Goal: Task Accomplishment & Management: Use online tool/utility

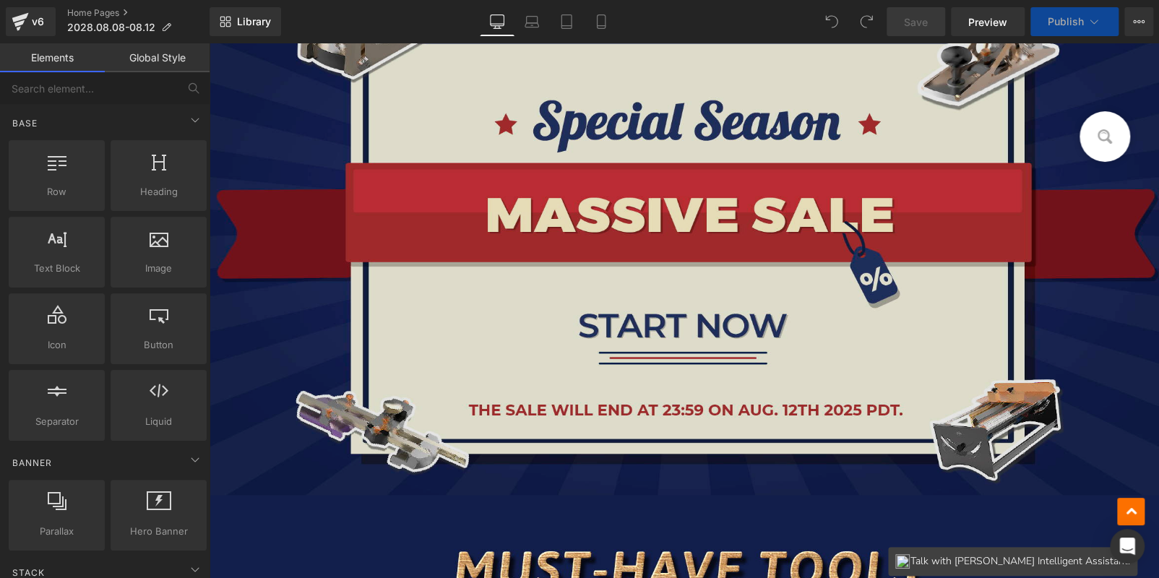
scroll to position [650, 0]
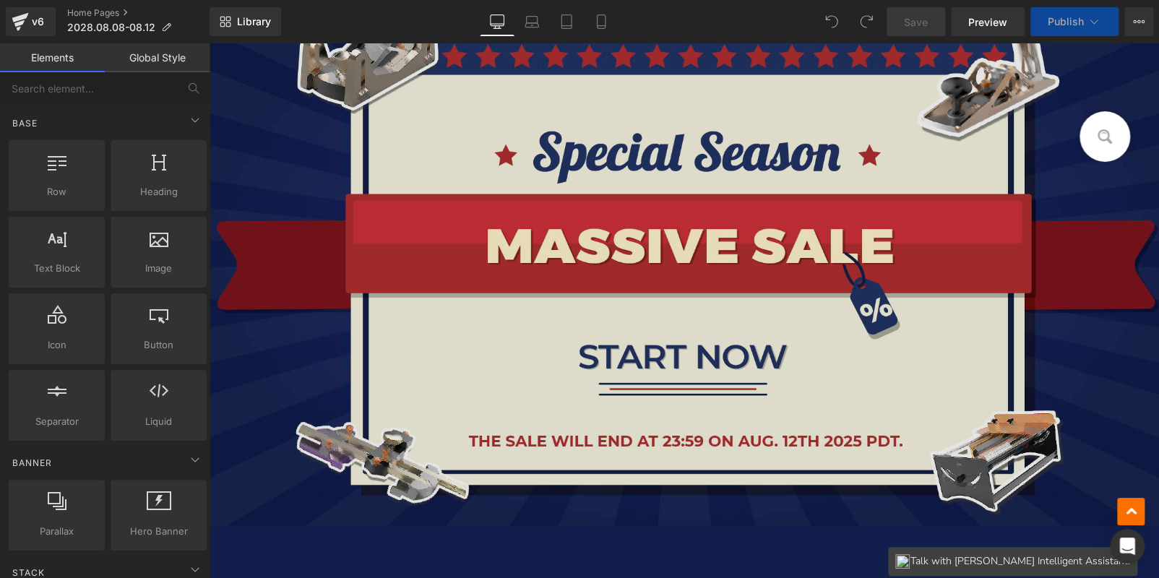
click at [521, 220] on img at bounding box center [684, 248] width 950 height 556
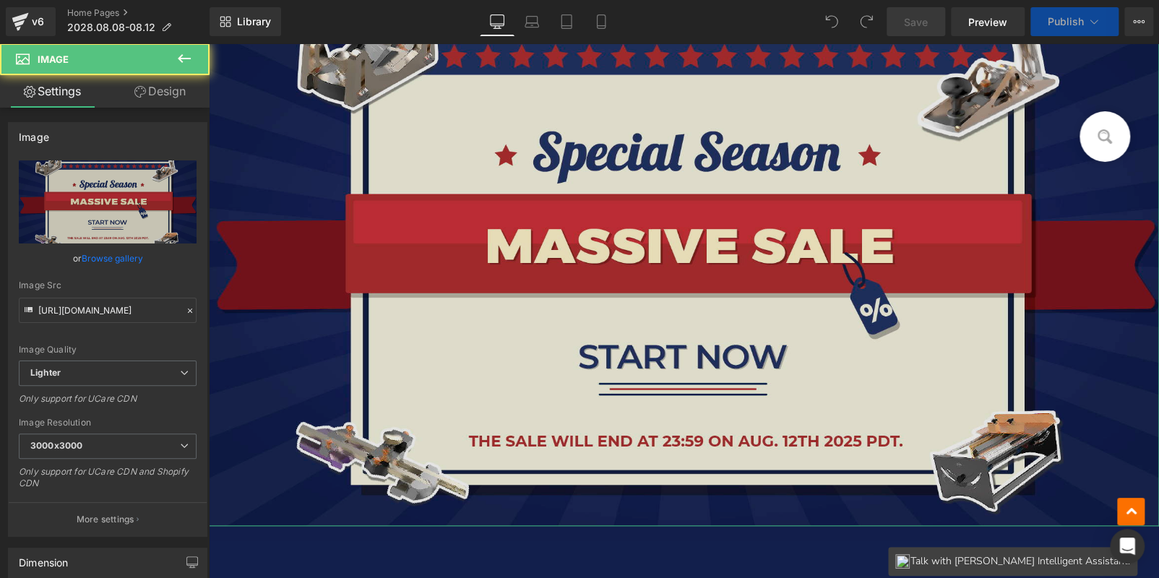
click at [0, 0] on icon "Replace Image" at bounding box center [0, 0] width 0 height 0
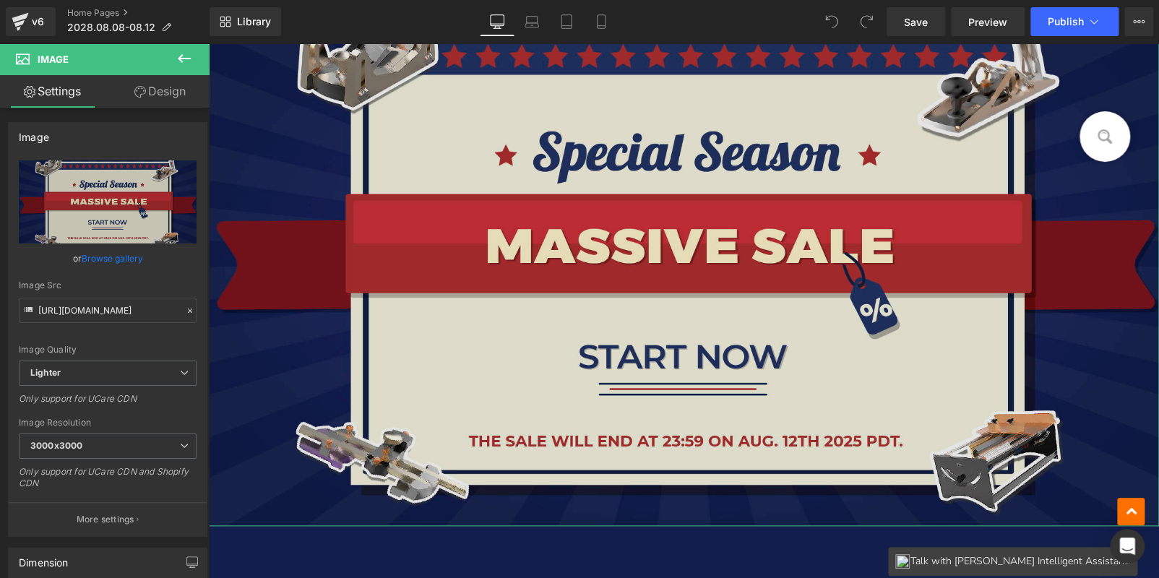
type input "C:\fakepath\Mesa de trabajo 1 副本 3.jpg"
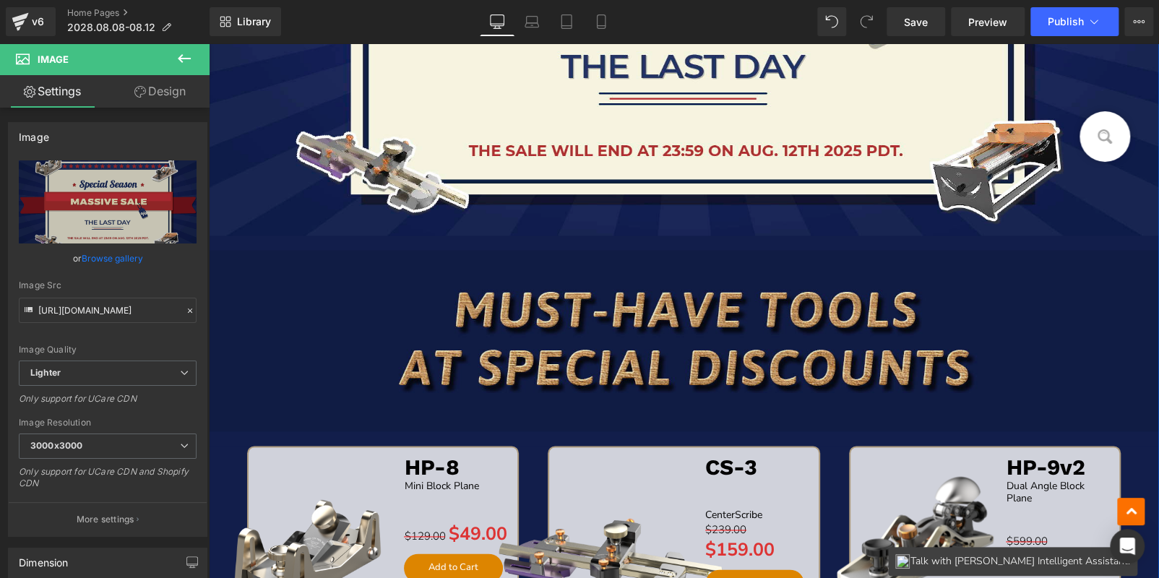
scroll to position [723, 0]
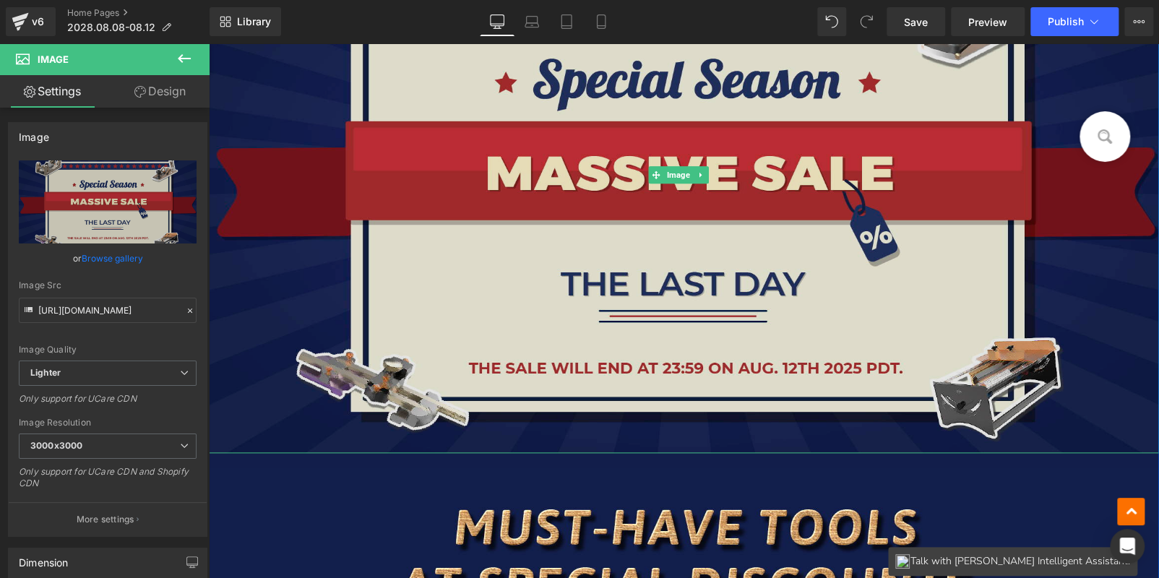
click at [455, 223] on img at bounding box center [684, 175] width 950 height 556
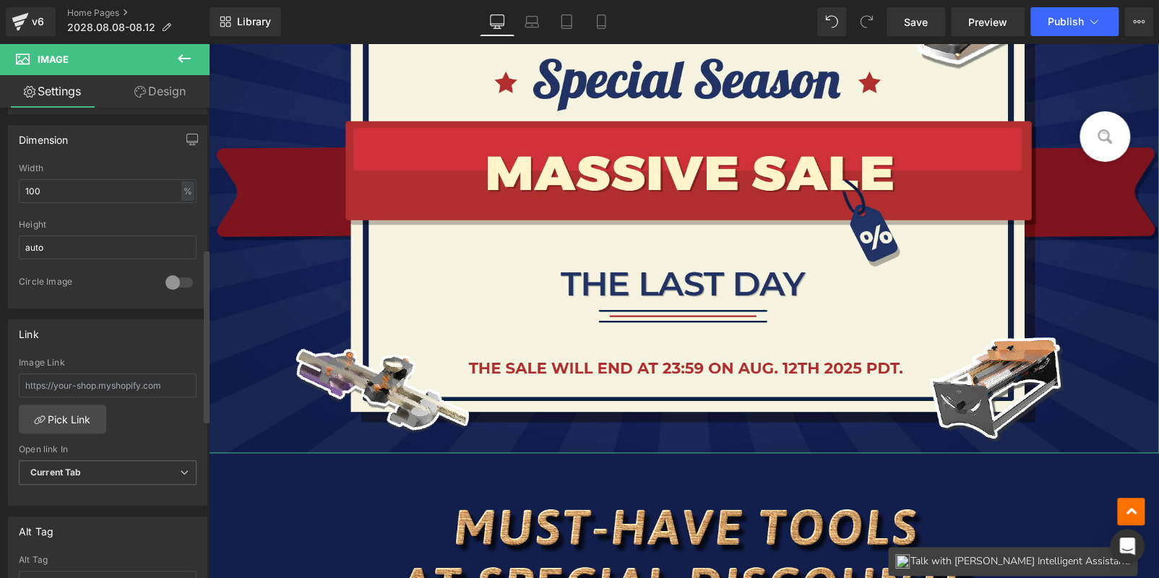
scroll to position [577, 0]
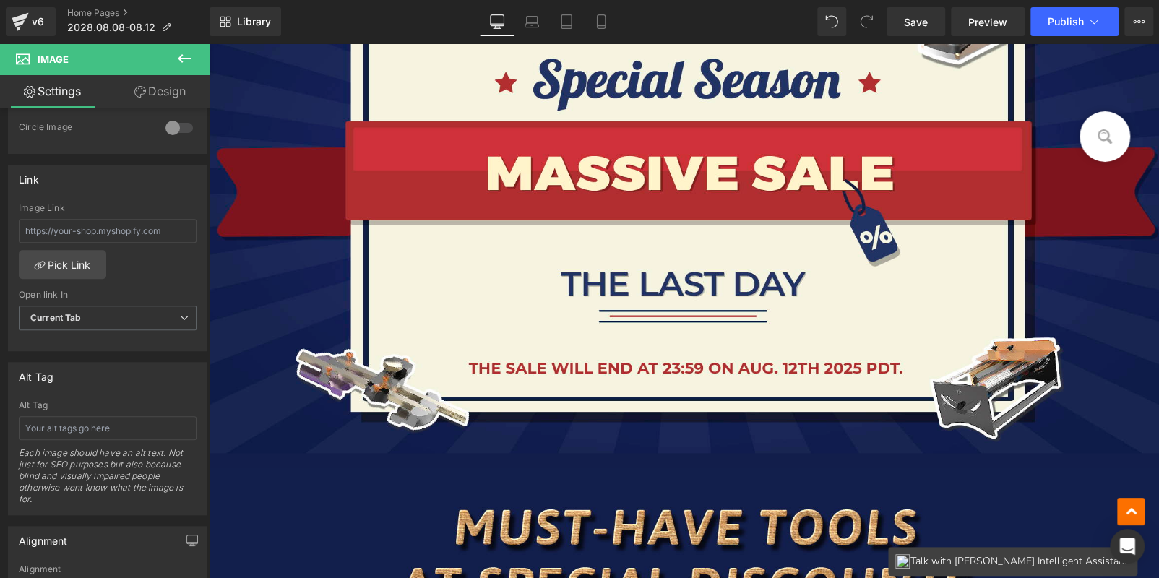
click at [195, 56] on button at bounding box center [184, 59] width 51 height 32
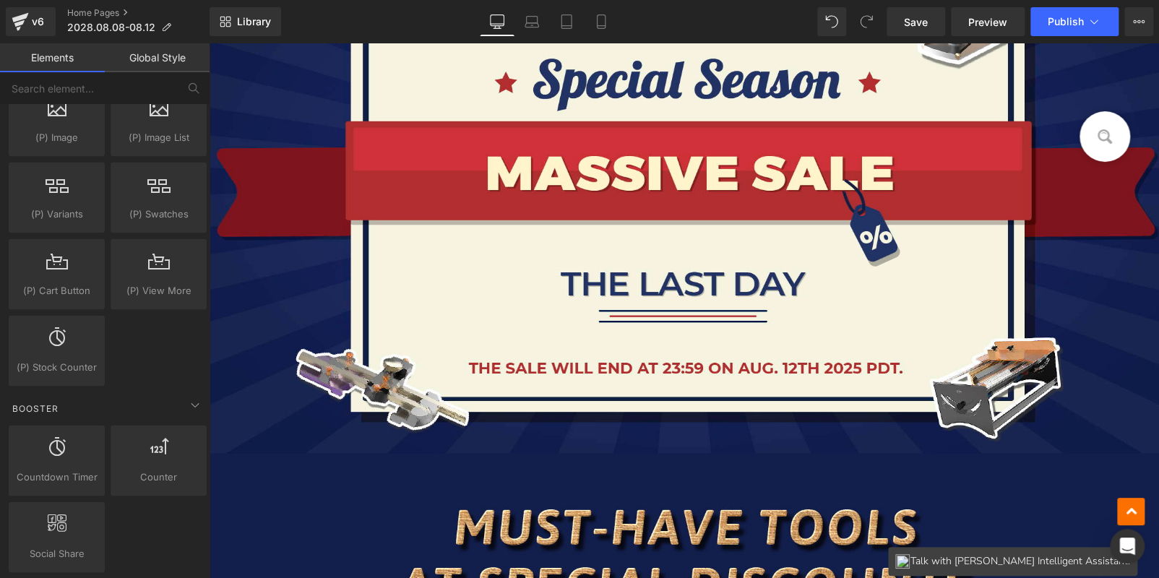
scroll to position [1518, 0]
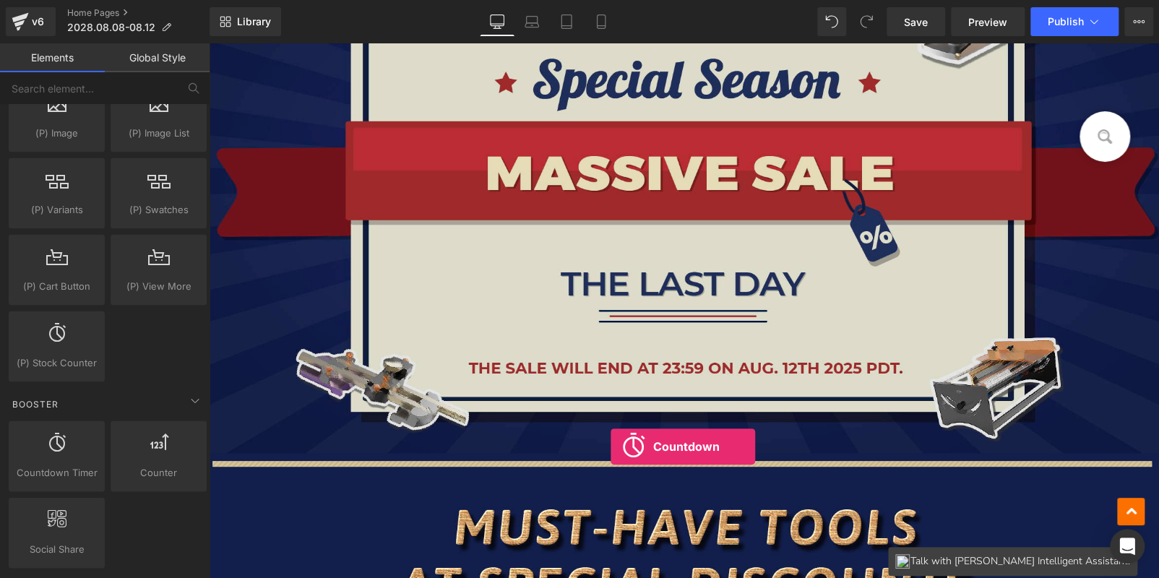
drag, startPoint x: 289, startPoint y: 463, endPoint x: 608, endPoint y: 442, distance: 319.4
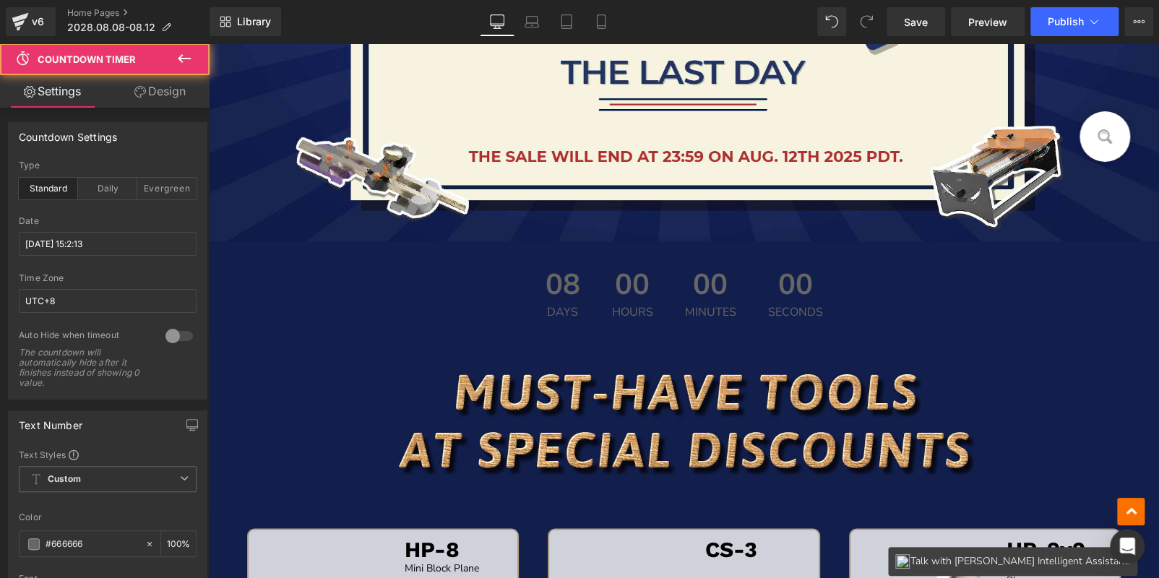
scroll to position [943, 0]
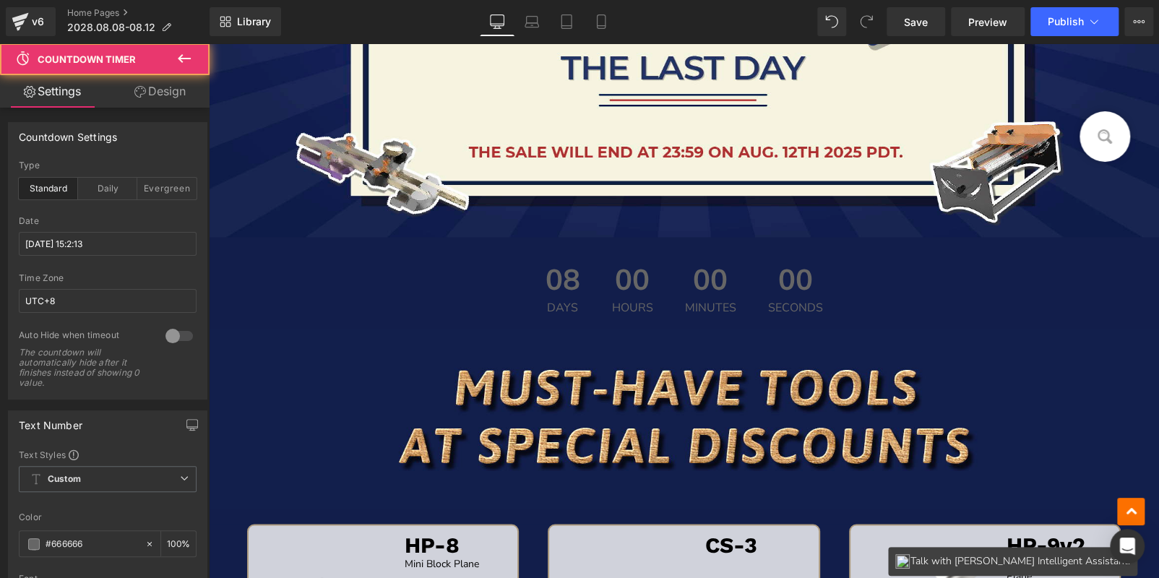
click at [546, 290] on span "08" at bounding box center [563, 284] width 35 height 36
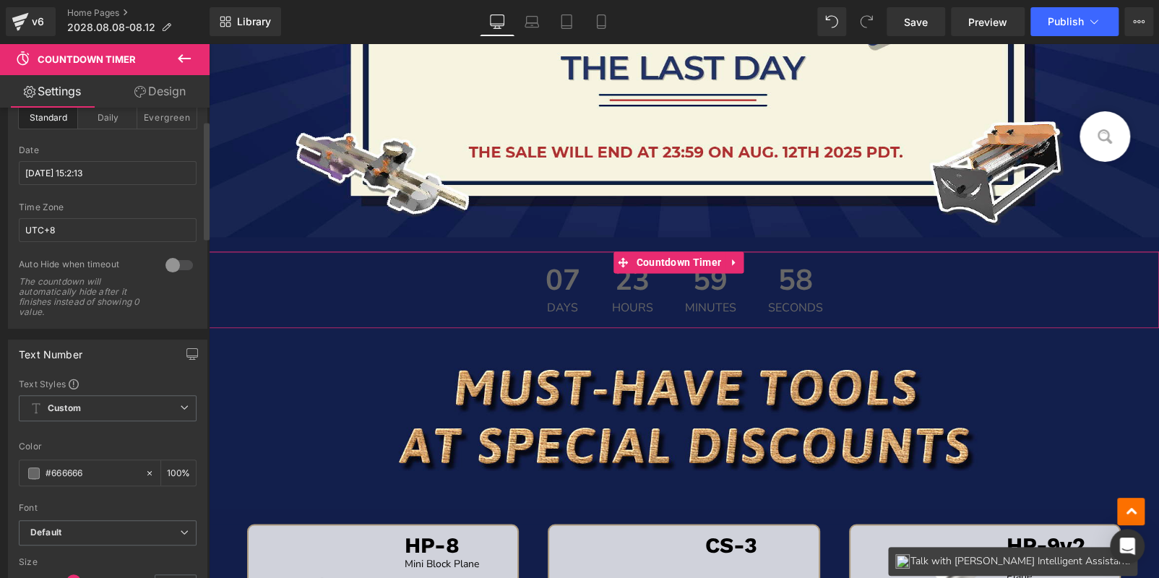
scroll to position [216, 0]
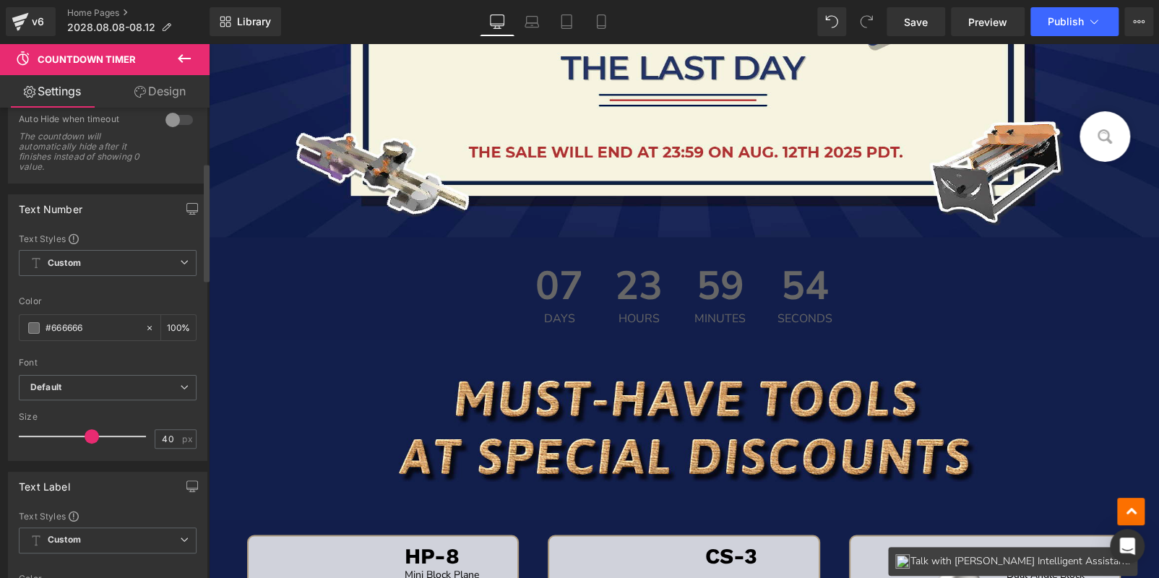
drag, startPoint x: 69, startPoint y: 432, endPoint x: 86, endPoint y: 435, distance: 17.6
click at [86, 435] on span at bounding box center [92, 436] width 14 height 14
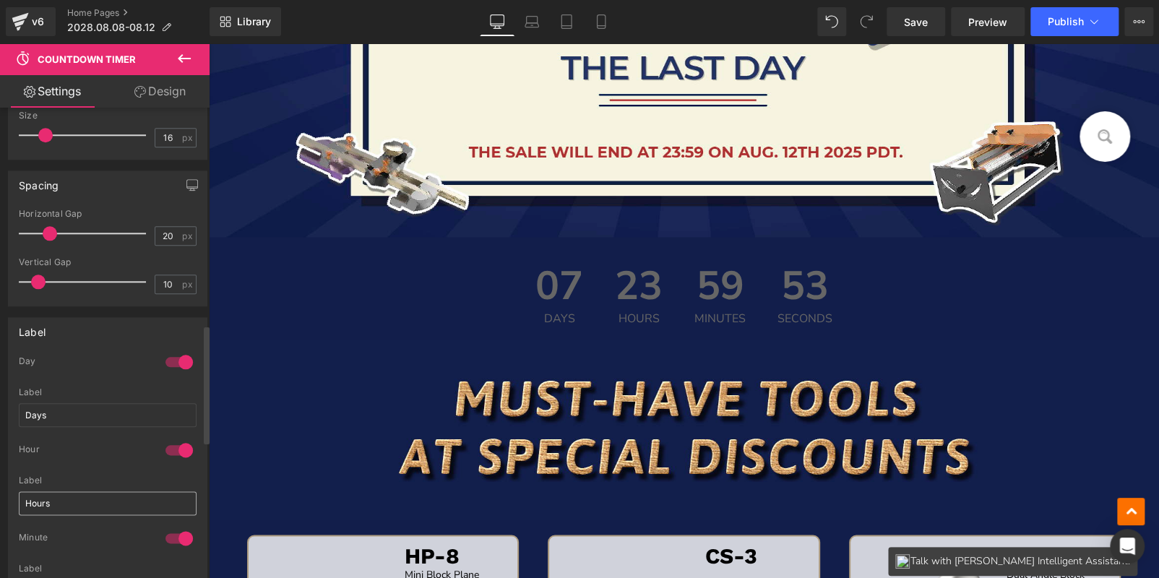
scroll to position [939, 0]
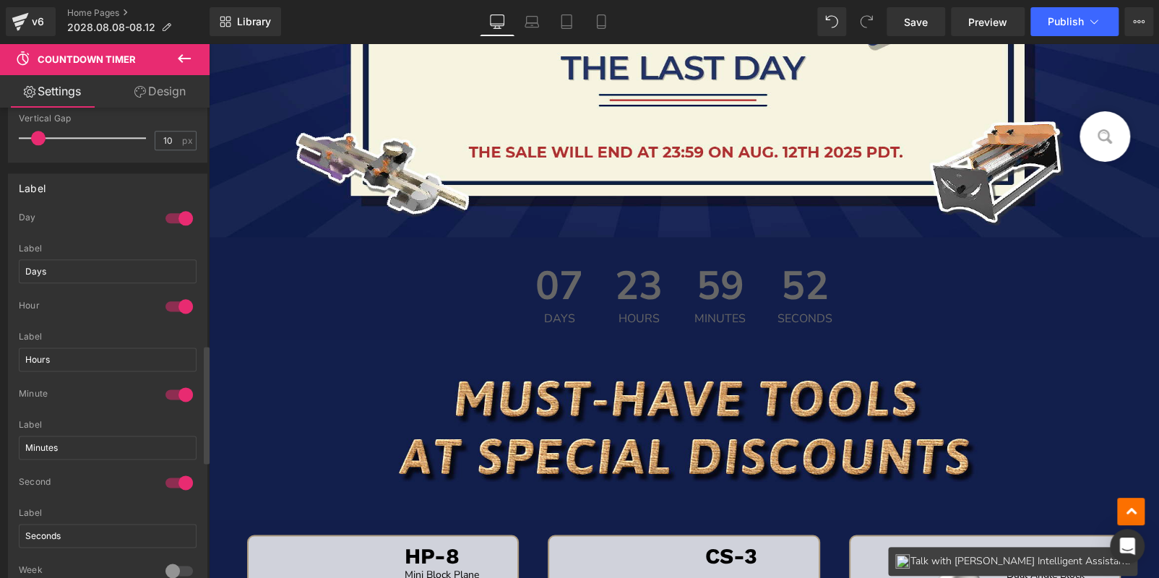
drag, startPoint x: 173, startPoint y: 214, endPoint x: 37, endPoint y: 186, distance: 138.7
click at [173, 214] on div at bounding box center [179, 218] width 35 height 23
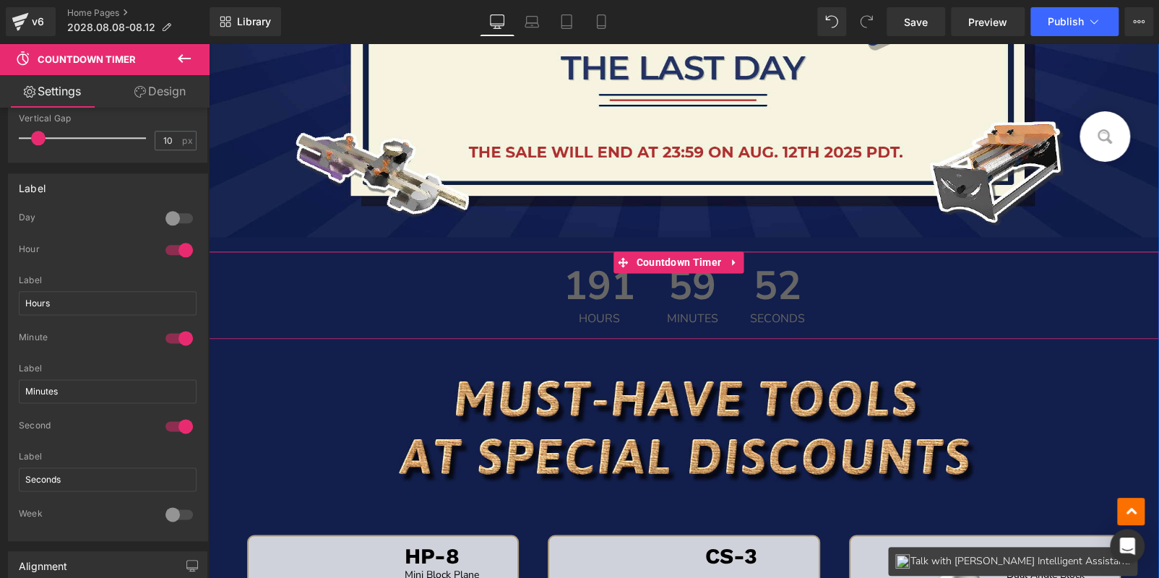
click at [629, 277] on span "191" at bounding box center [600, 289] width 72 height 47
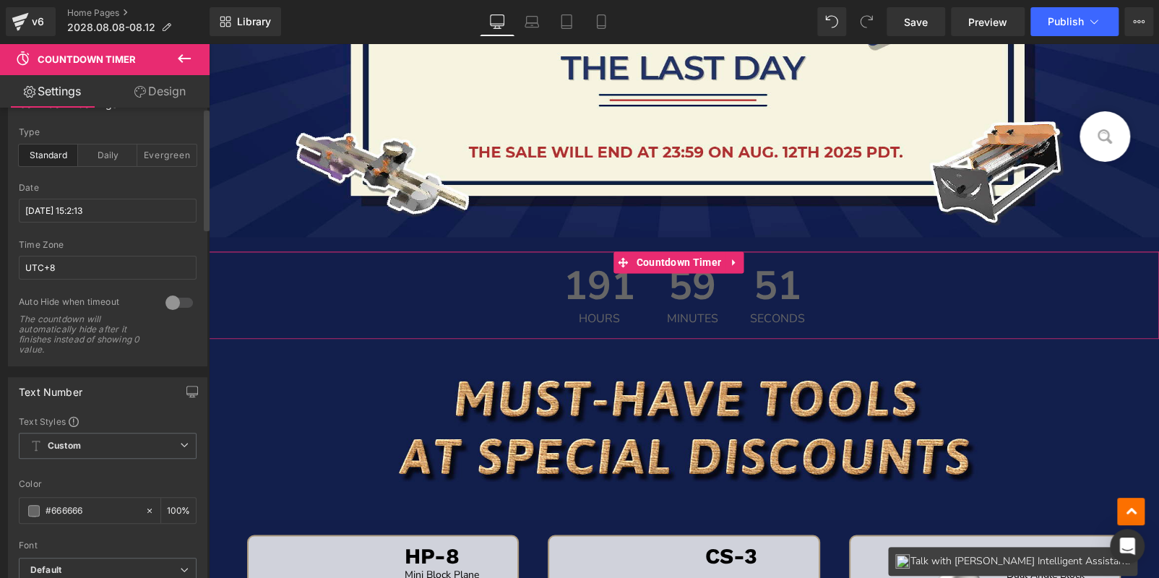
scroll to position [0, 0]
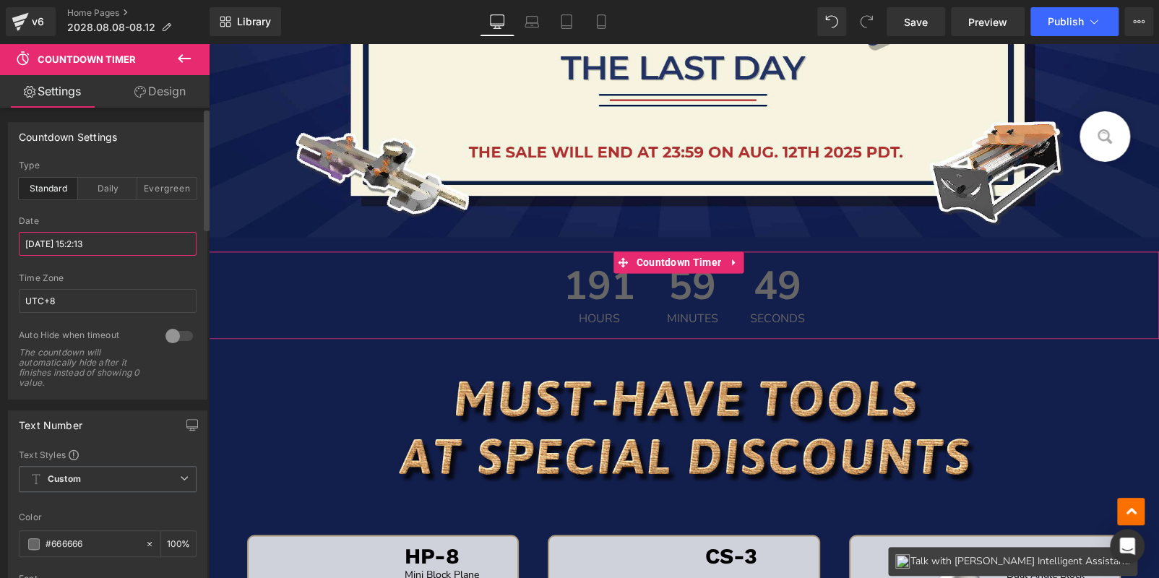
click at [101, 238] on input "[DATE] 15:2:13" at bounding box center [108, 244] width 178 height 24
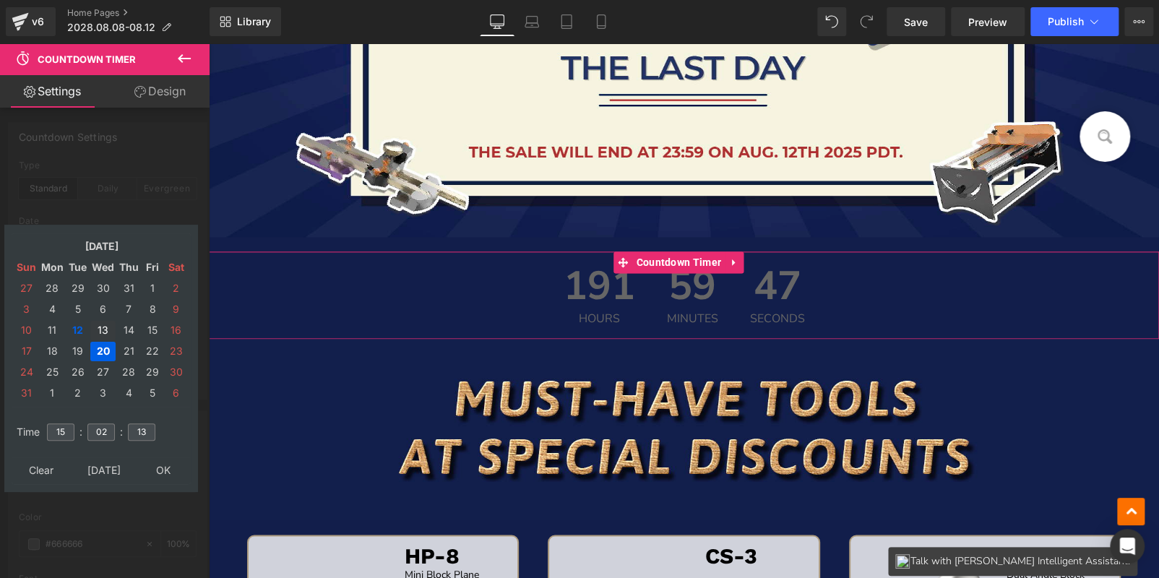
click at [98, 330] on td "13" at bounding box center [102, 331] width 25 height 20
drag, startPoint x: 108, startPoint y: 427, endPoint x: 51, endPoint y: 425, distance: 57.1
click at [51, 428] on tr "Time 15 : 02 : 13" at bounding box center [101, 424] width 176 height 16
type input "00"
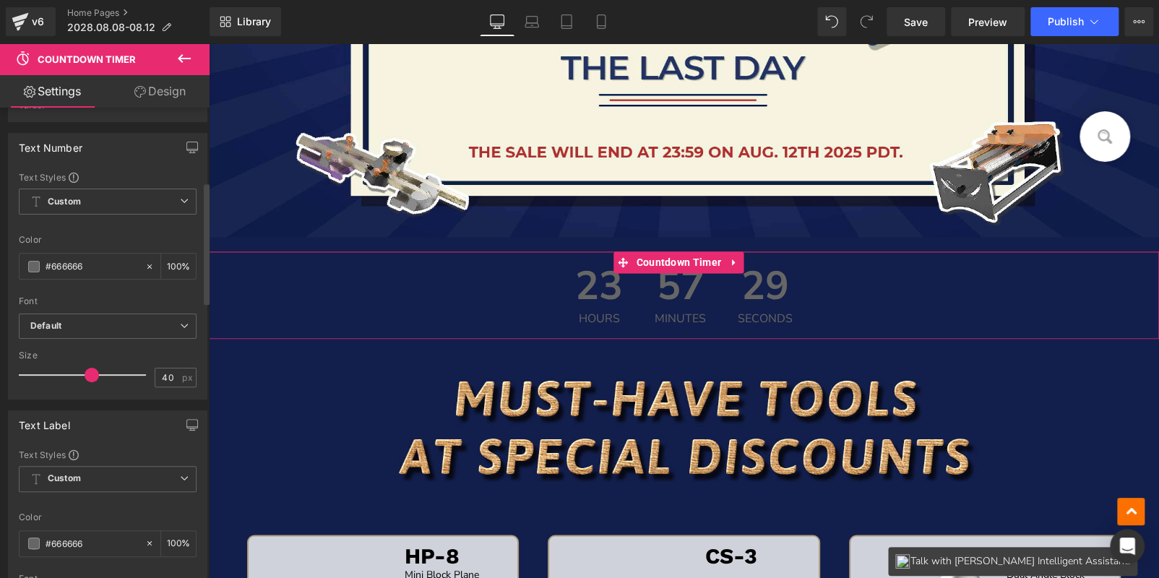
scroll to position [288, 0]
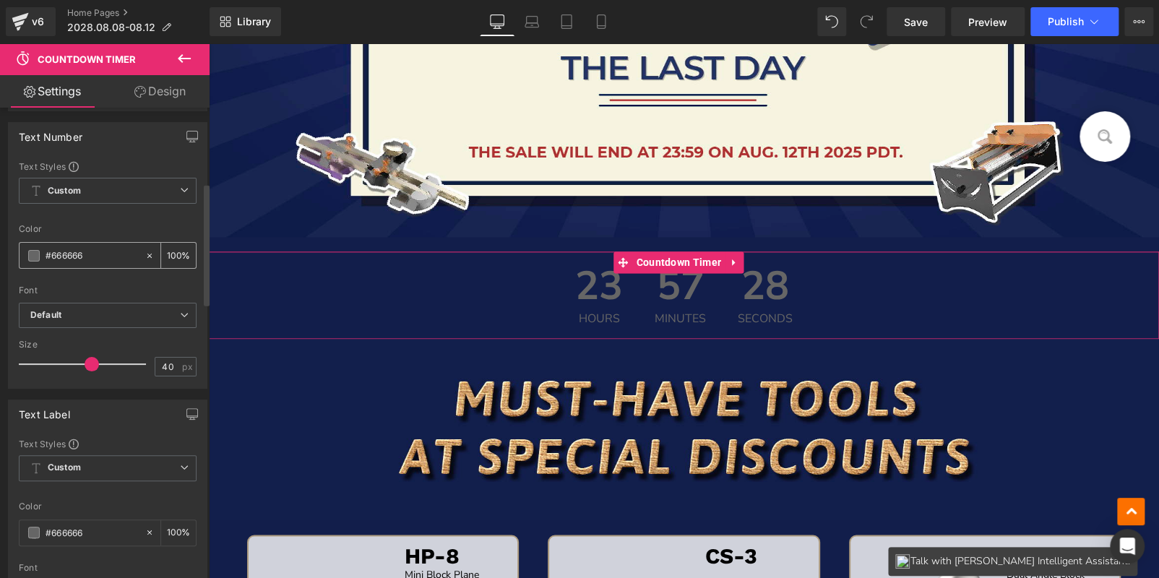
click at [35, 251] on span at bounding box center [34, 256] width 12 height 12
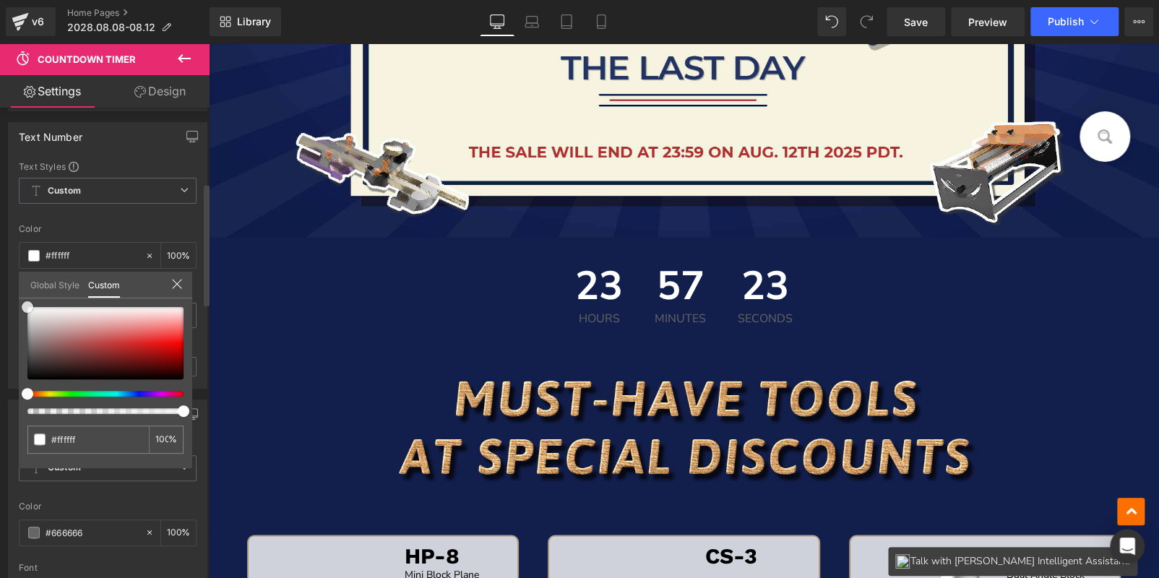
drag, startPoint x: 27, startPoint y: 348, endPoint x: 0, endPoint y: 268, distance: 84.8
click at [0, 268] on div "Text Number Text Styles Custom Custom Setup Global Style Custom Setup Global St…" at bounding box center [108, 249] width 216 height 277
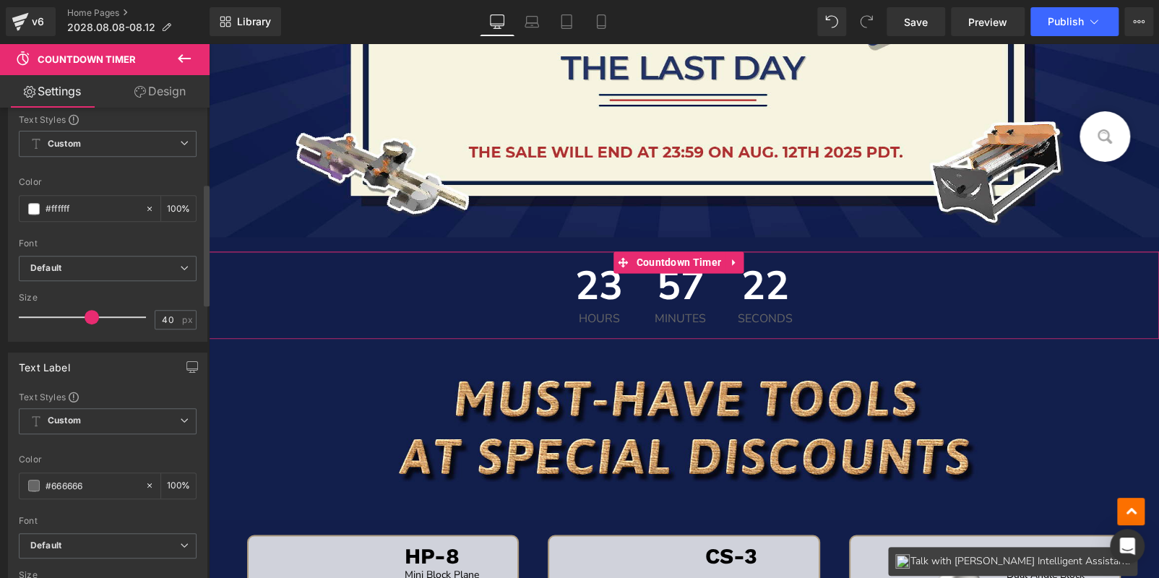
scroll to position [361, 0]
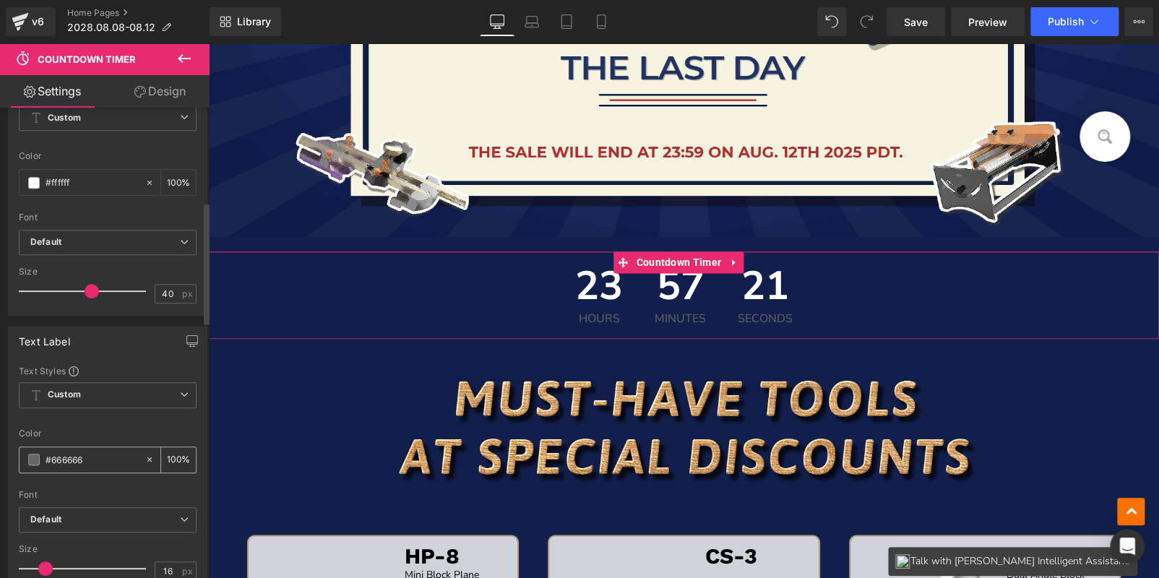
click at [37, 461] on span at bounding box center [34, 460] width 12 height 12
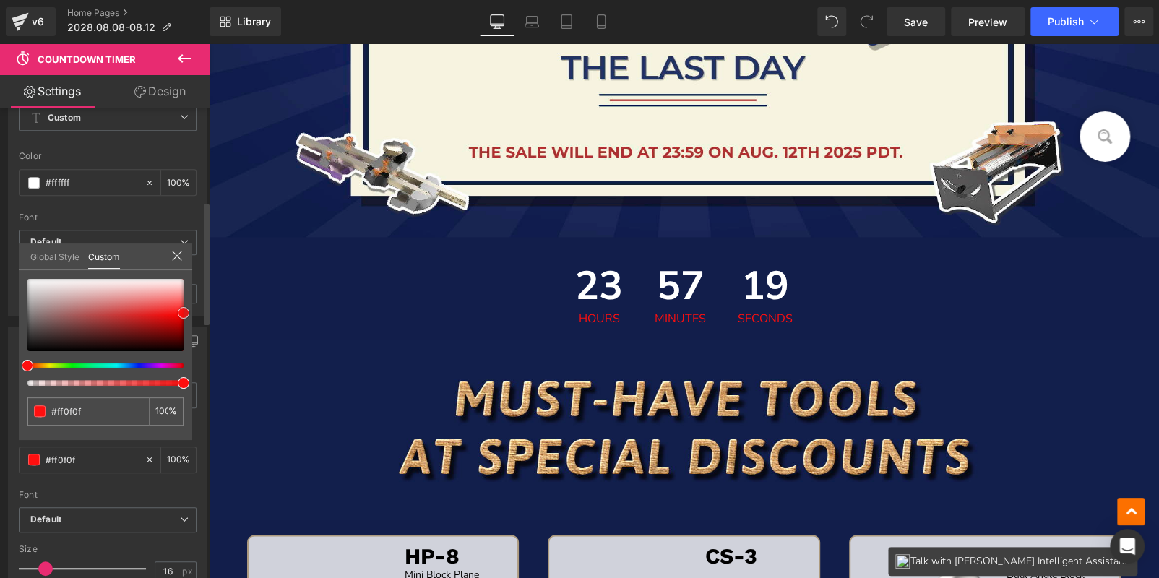
drag, startPoint x: 25, startPoint y: 321, endPoint x: 91, endPoint y: 265, distance: 86.1
click at [189, 311] on div "#666666 100 %" at bounding box center [105, 359] width 173 height 161
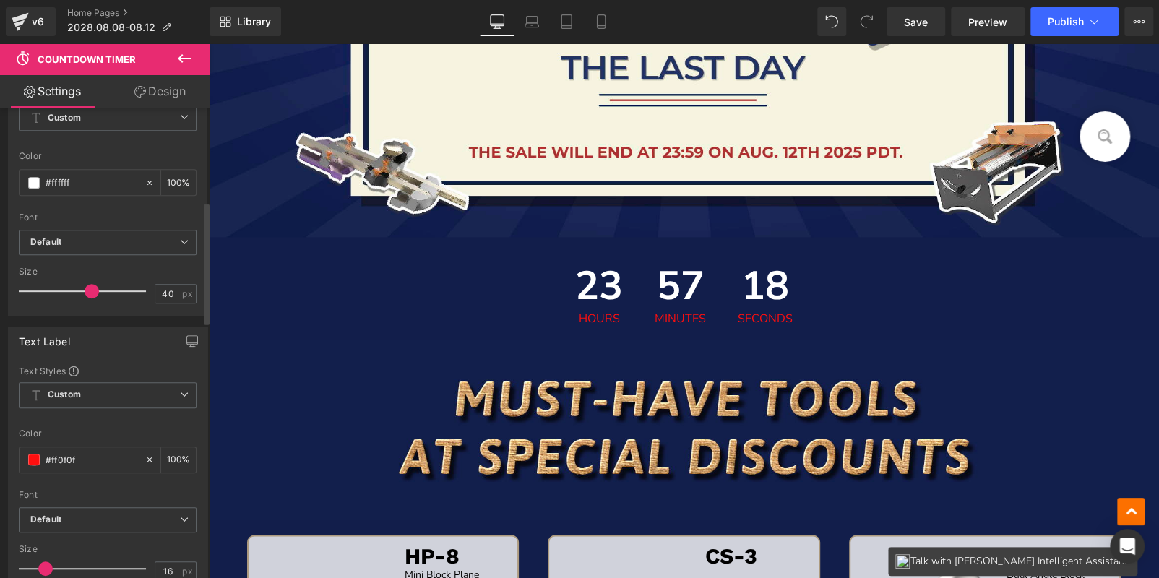
click at [1057, 22] on span "Publish" at bounding box center [1066, 22] width 36 height 12
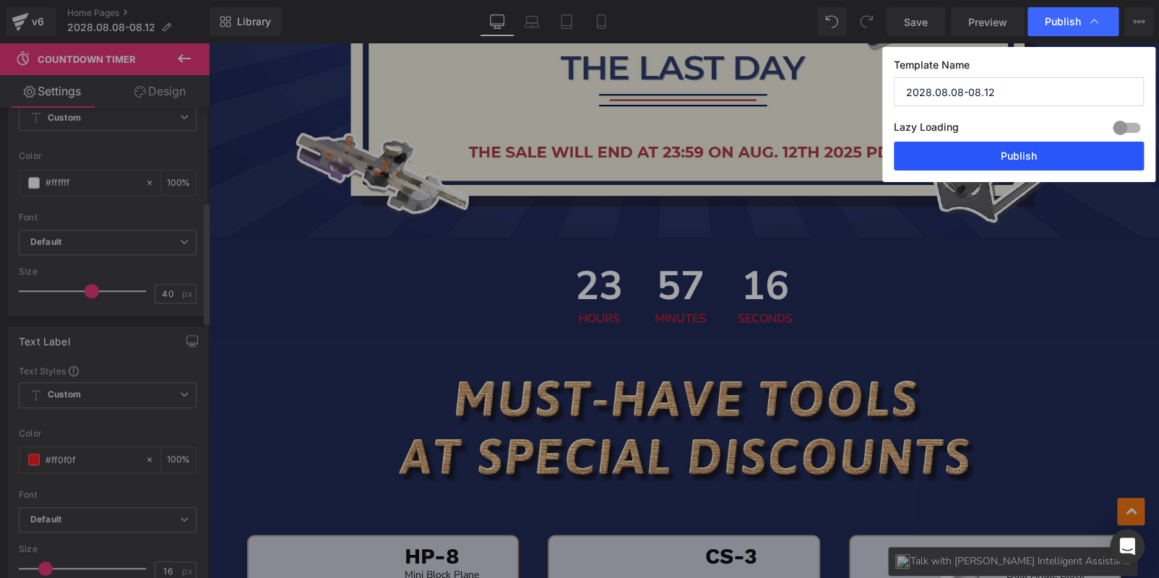
click at [1004, 160] on button "Publish" at bounding box center [1019, 156] width 250 height 29
